Goal: Information Seeking & Learning: Learn about a topic

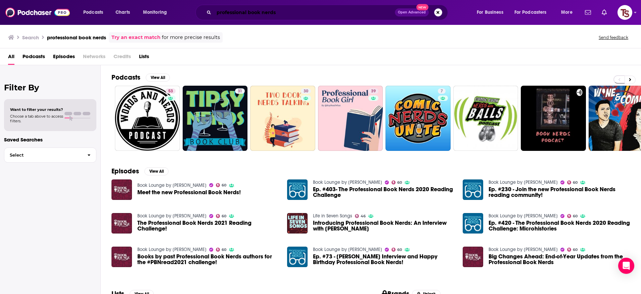
click at [246, 12] on input "professional book nerds" at bounding box center [304, 12] width 181 height 11
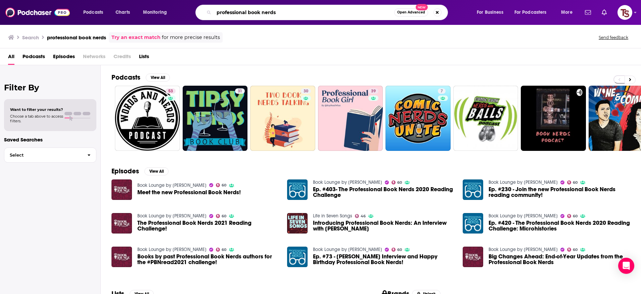
click at [246, 12] on input "professional book nerds" at bounding box center [304, 12] width 180 height 11
type input "plant school"
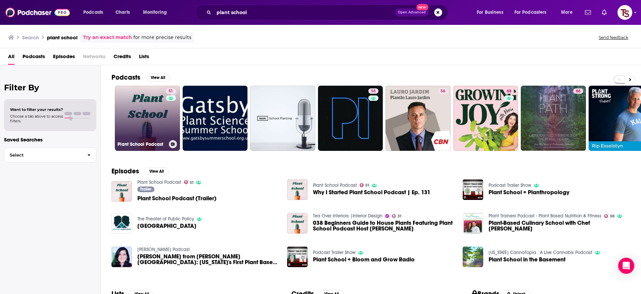
click at [147, 107] on link "51 Plant School Podcast" at bounding box center [147, 118] width 65 height 65
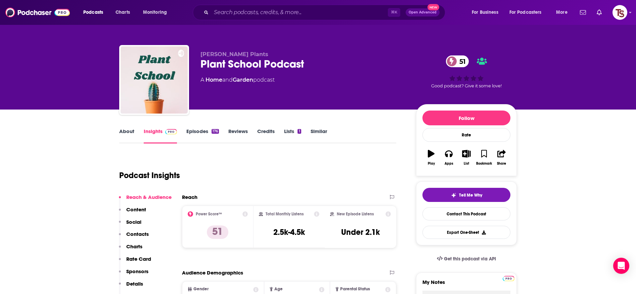
click at [121, 137] on link "About" at bounding box center [126, 135] width 15 height 15
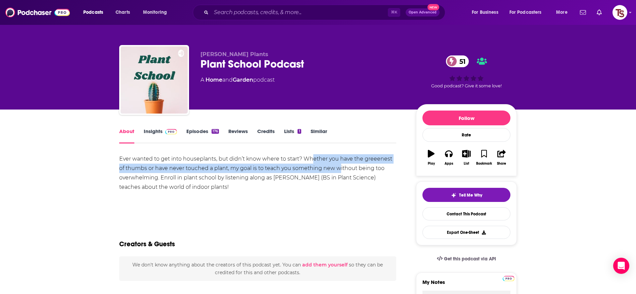
drag, startPoint x: 312, startPoint y: 155, endPoint x: 339, endPoint y: 172, distance: 31.9
click at [339, 172] on div "Ever wanted to get into houseplants, but didn’t know where to start? Whether yo…" at bounding box center [257, 173] width 277 height 38
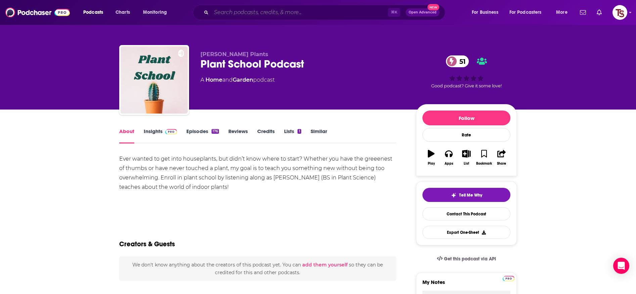
click at [324, 12] on input "Search podcasts, credits, & more..." at bounding box center [299, 12] width 177 height 11
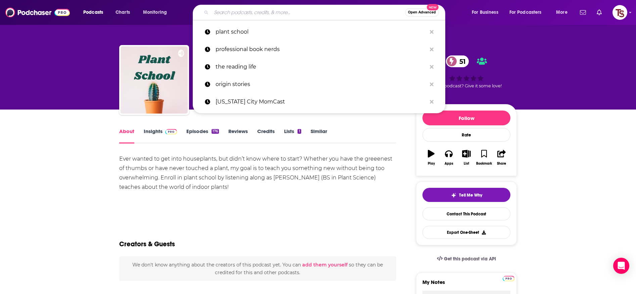
click at [324, 12] on input "Search podcasts, credits, & more..." at bounding box center [308, 12] width 194 height 11
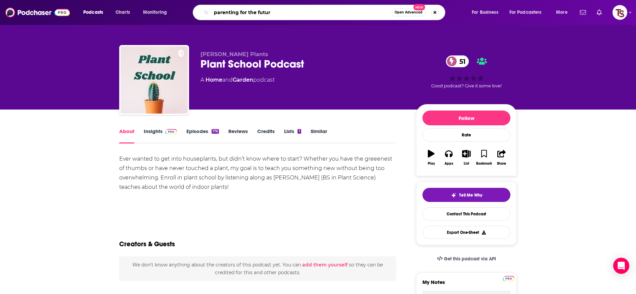
type input "parenting for the future"
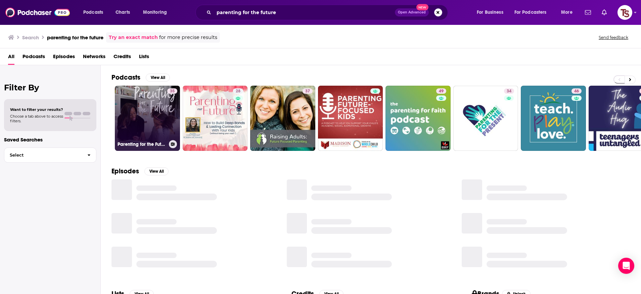
click at [143, 114] on link "35 Parenting for the Future" at bounding box center [147, 118] width 65 height 65
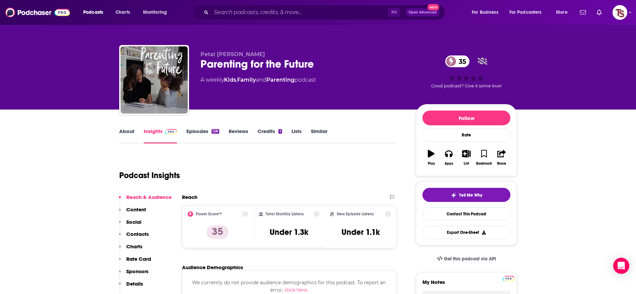
click at [129, 132] on link "About" at bounding box center [126, 135] width 15 height 15
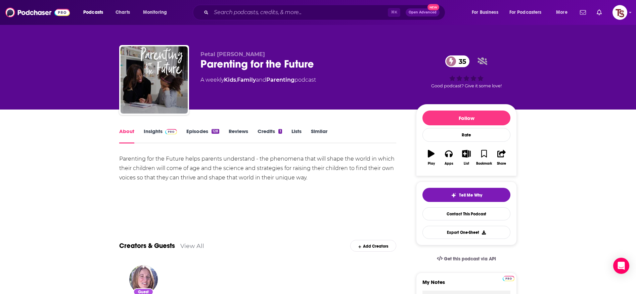
click at [201, 128] on link "Episodes 128" at bounding box center [202, 135] width 33 height 15
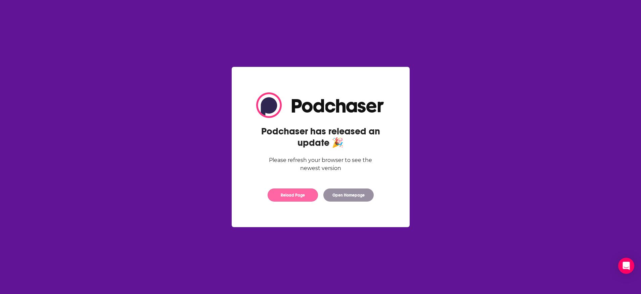
click at [300, 194] on button "Reload Page" at bounding box center [292, 194] width 50 height 13
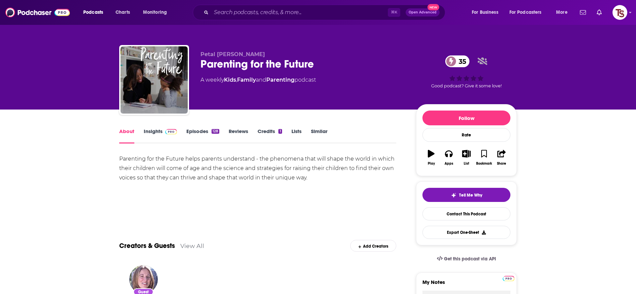
click at [201, 128] on link "Episodes 128" at bounding box center [202, 135] width 33 height 15
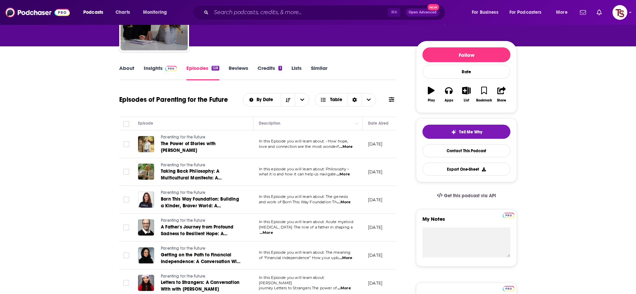
scroll to position [53, 0]
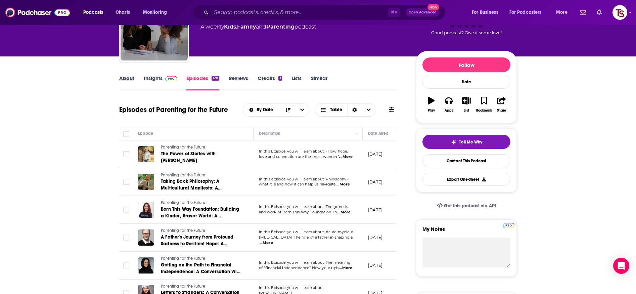
click at [134, 80] on div "About" at bounding box center [131, 82] width 25 height 15
click at [133, 79] on link "About" at bounding box center [126, 82] width 15 height 15
